Goal: Information Seeking & Learning: Learn about a topic

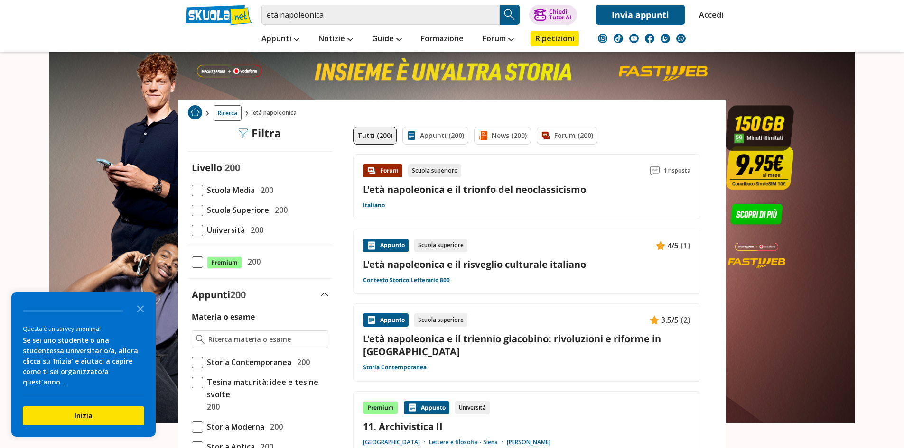
click at [195, 196] on span at bounding box center [197, 190] width 11 height 11
click at [192, 190] on input "Scuola Media 200" at bounding box center [192, 190] width 0 height 0
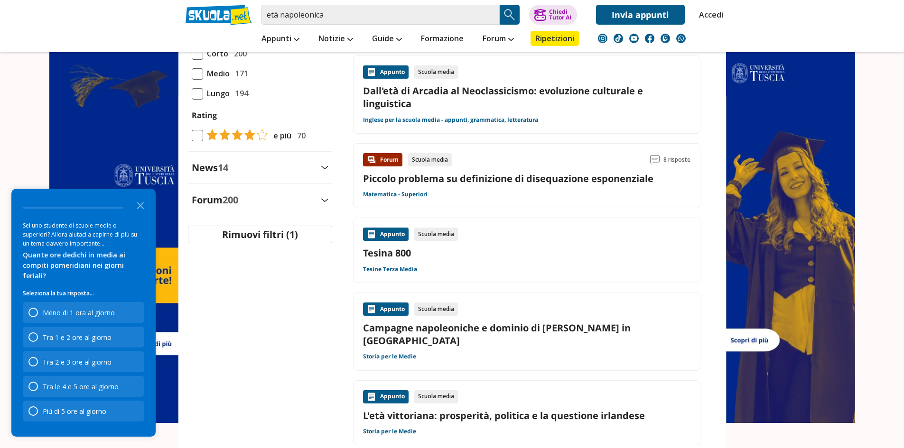
scroll to position [427, 0]
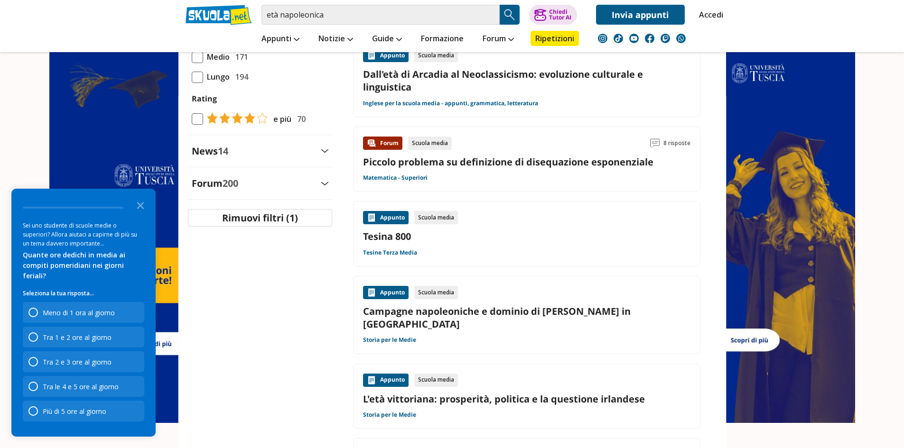
click at [617, 305] on link "Campagne napoleoniche e dominio di Napoleone Bonaparte in Europa" at bounding box center [526, 318] width 327 height 26
